Goal: Task Accomplishment & Management: Complete application form

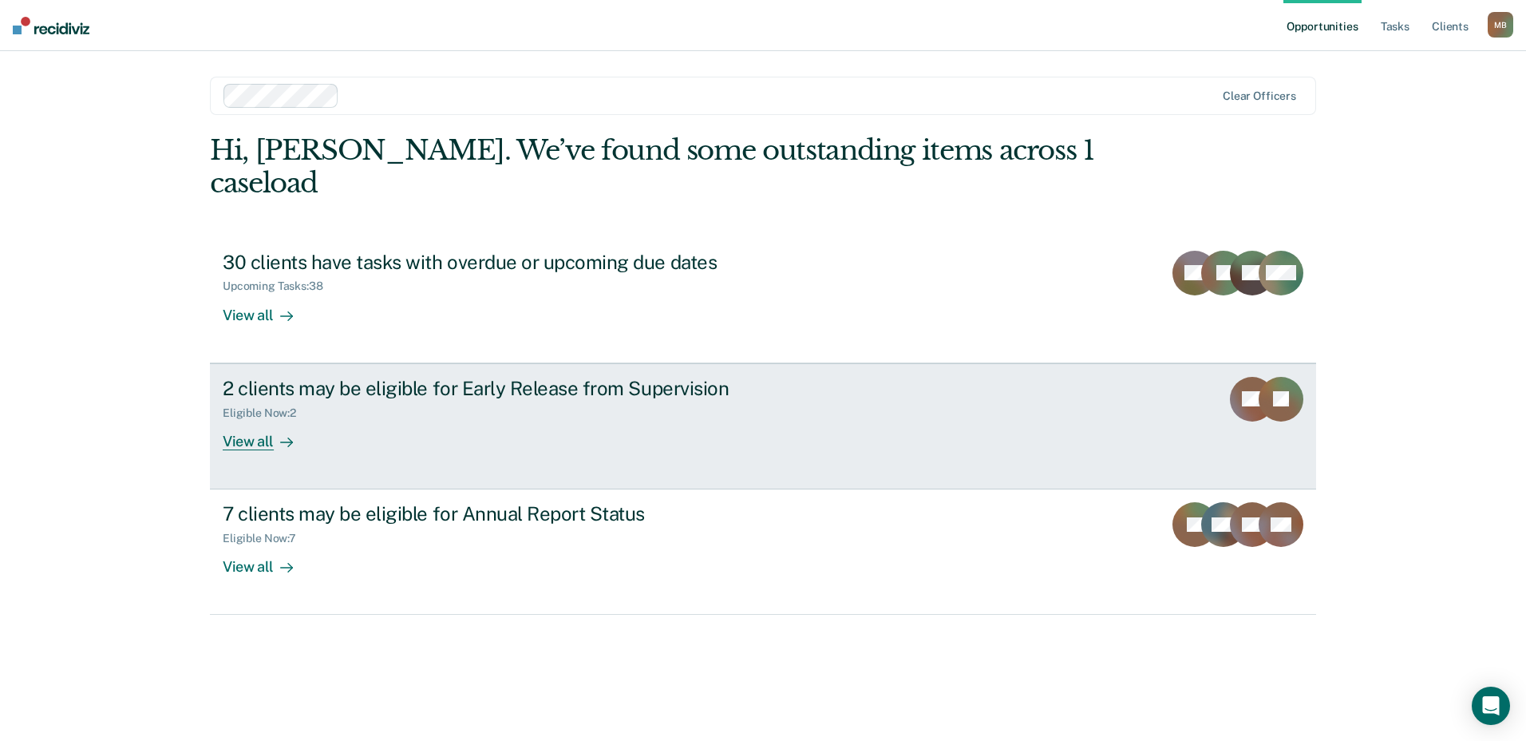
click at [670, 377] on div "2 clients may be eligible for Early Release from Supervision" at bounding box center [503, 388] width 560 height 23
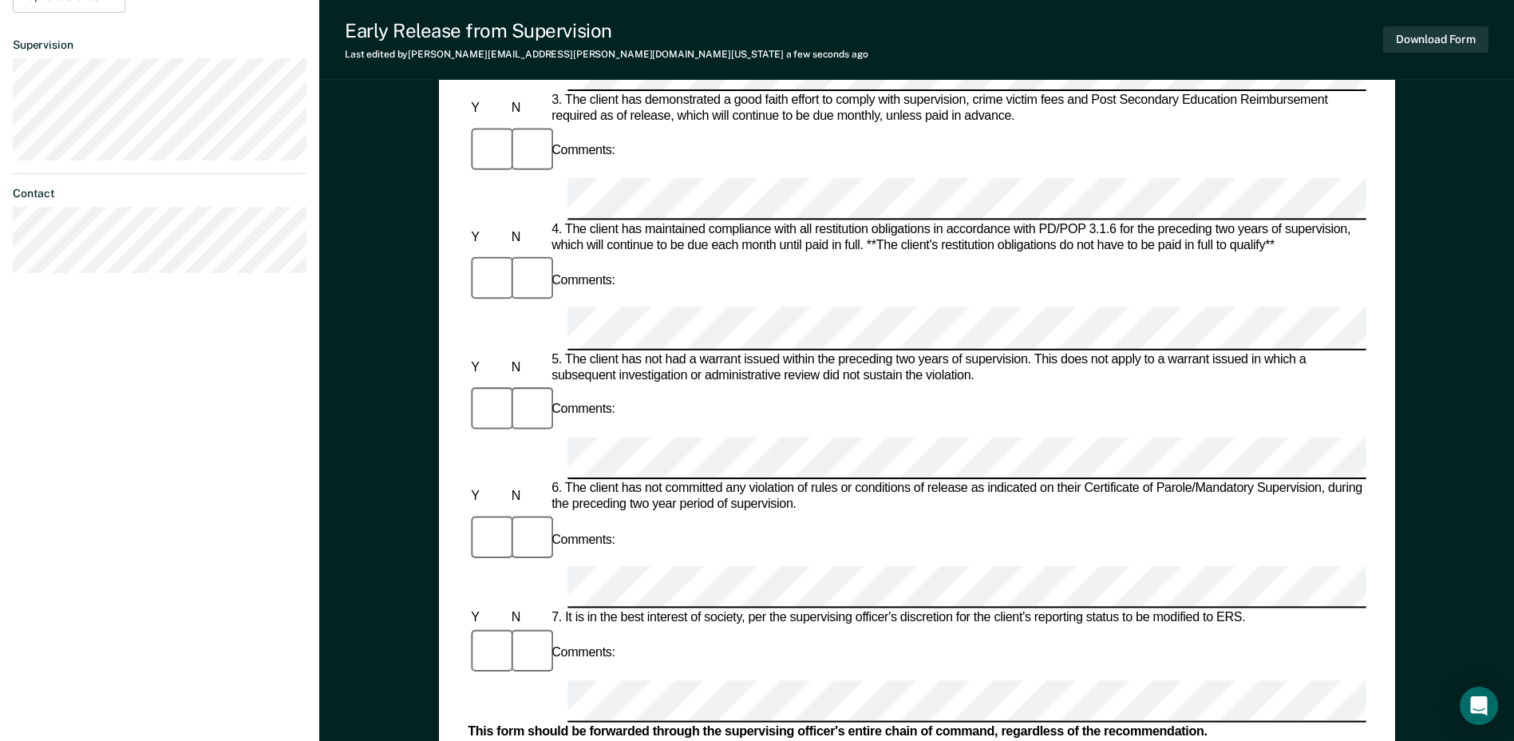
scroll to position [718, 0]
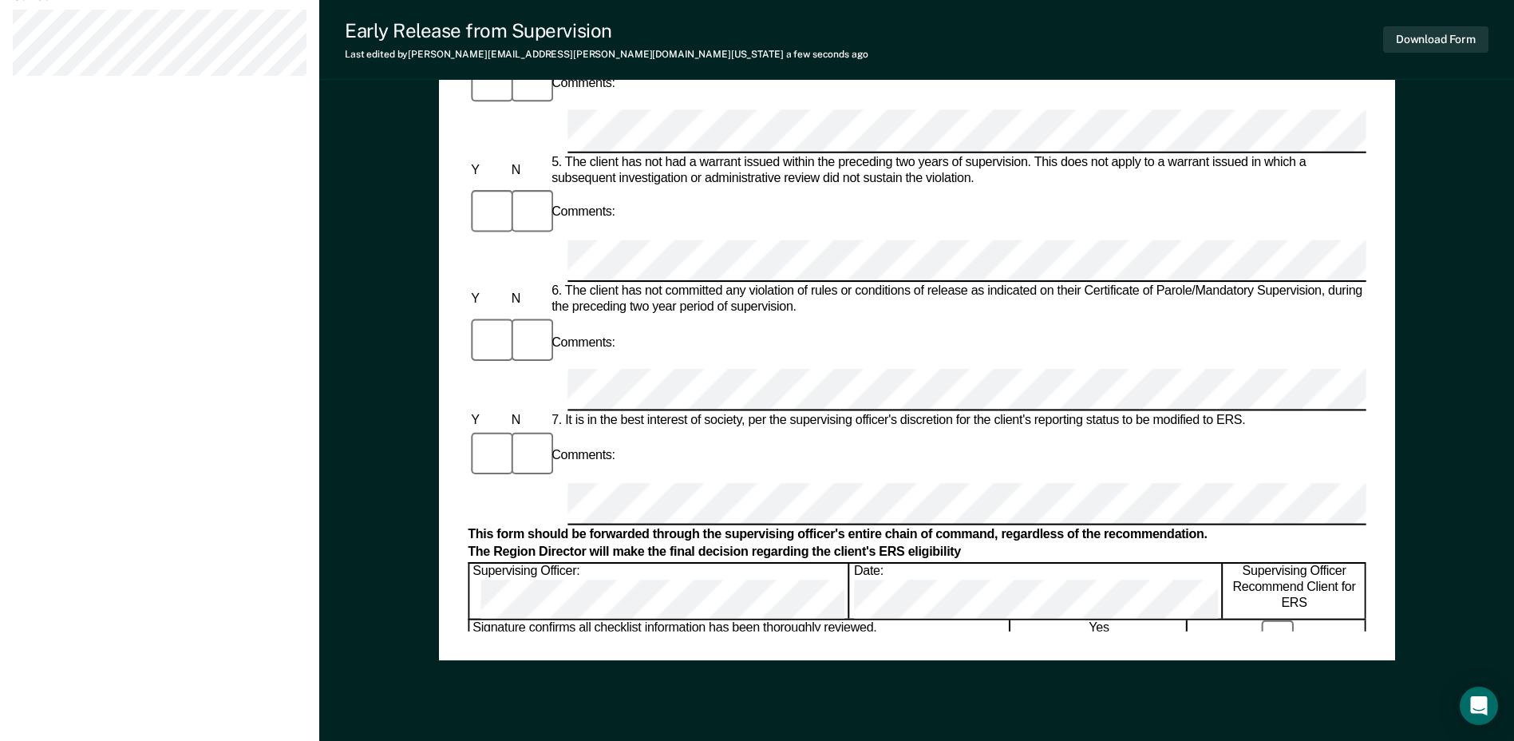
click at [1150, 36] on div "Early Release from Supervision Last edited by [PERSON_NAME][EMAIL_ADDRESS][PERS…" at bounding box center [916, 40] width 1195 height 80
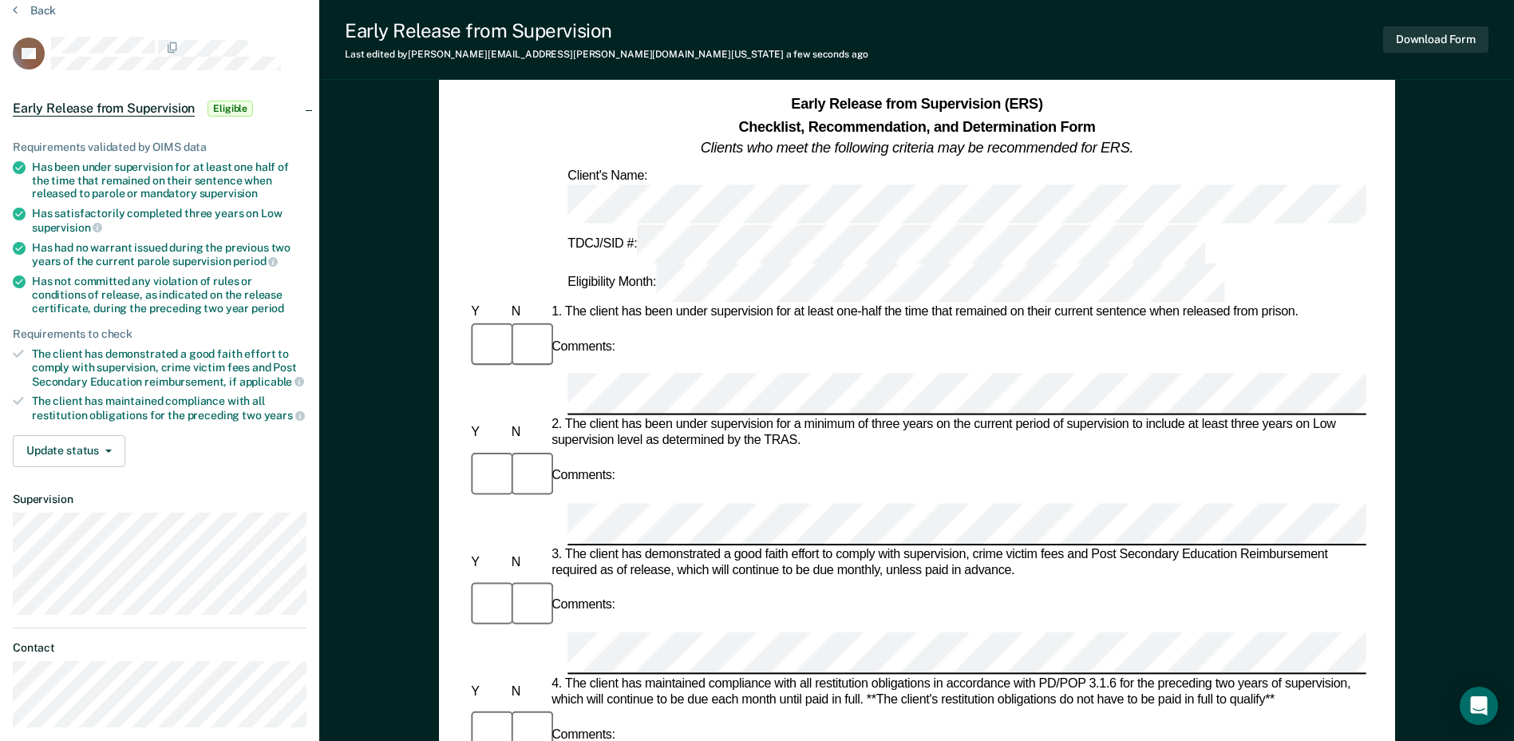
scroll to position [0, 0]
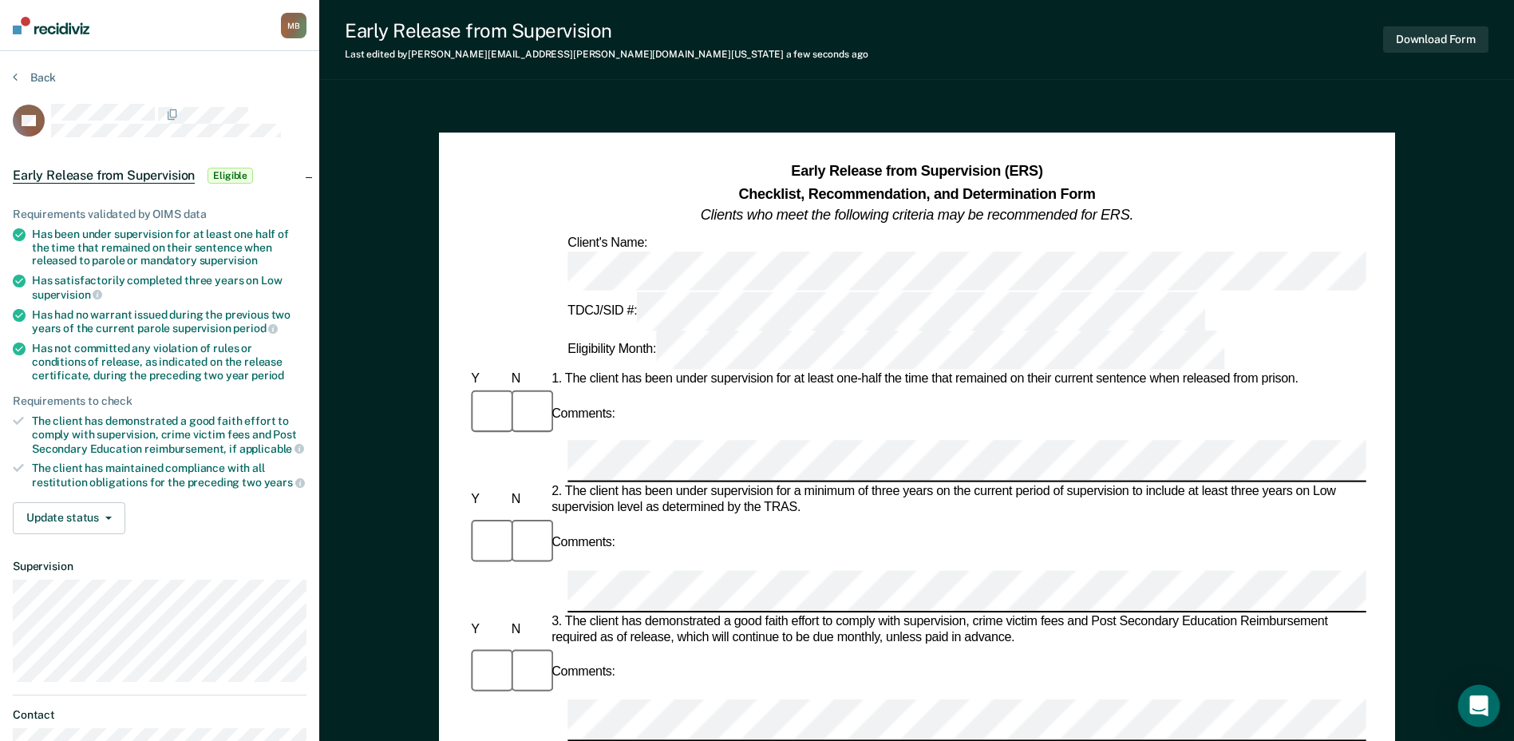
click at [1479, 707] on icon "Open Intercom Messenger" at bounding box center [1479, 705] width 18 height 21
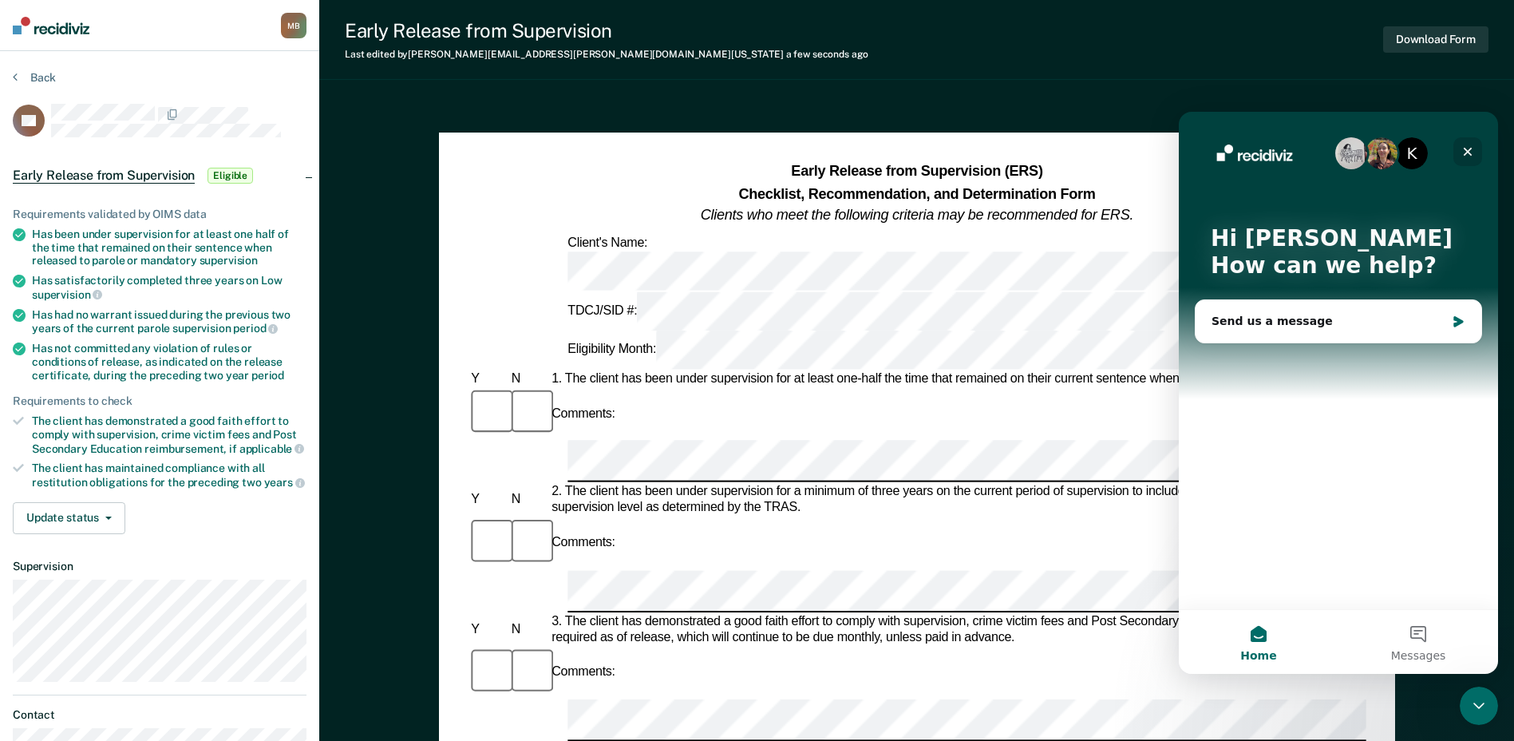
click at [1471, 150] on icon "Close" at bounding box center [1468, 151] width 13 height 13
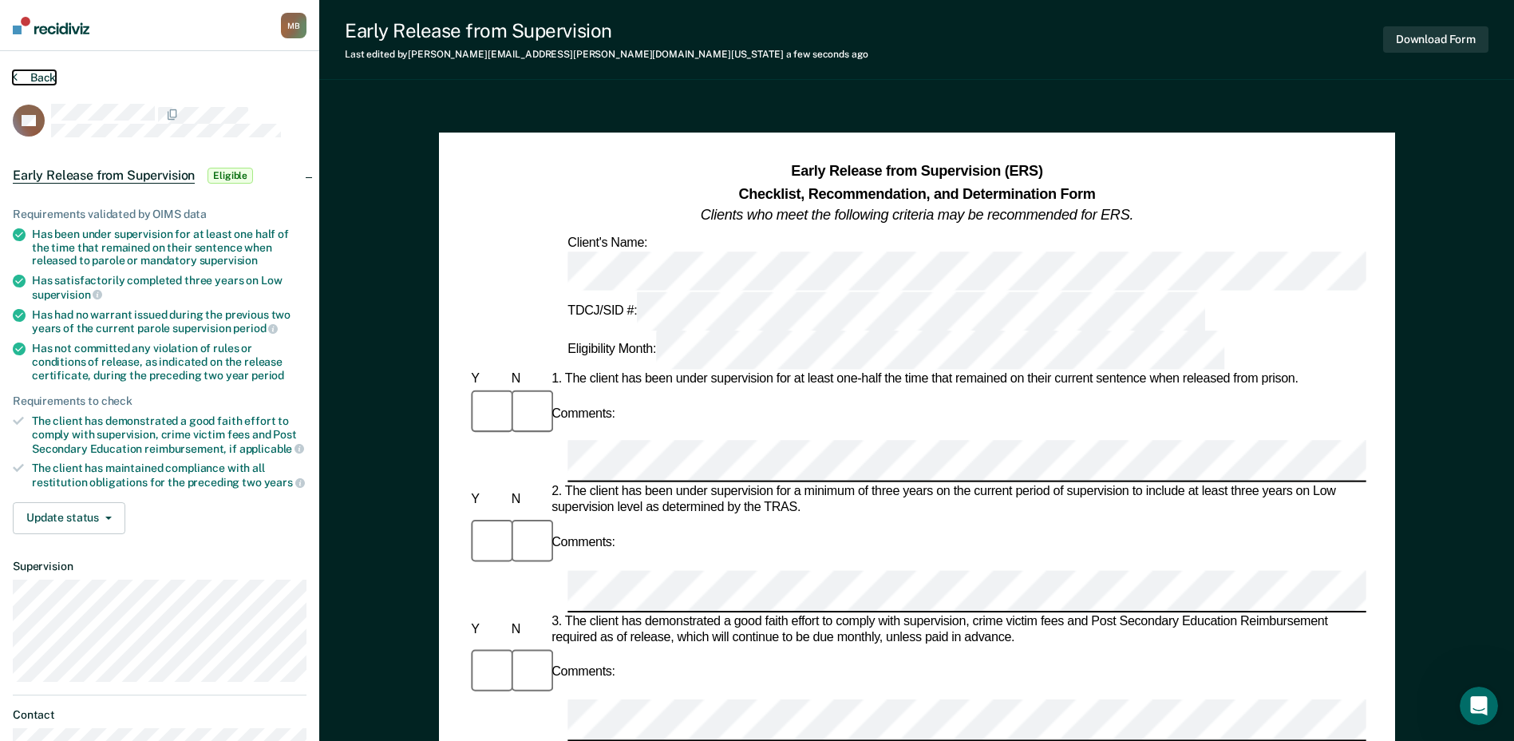
click at [43, 77] on button "Back" at bounding box center [34, 77] width 43 height 14
